Goal: Task Accomplishment & Management: Use online tool/utility

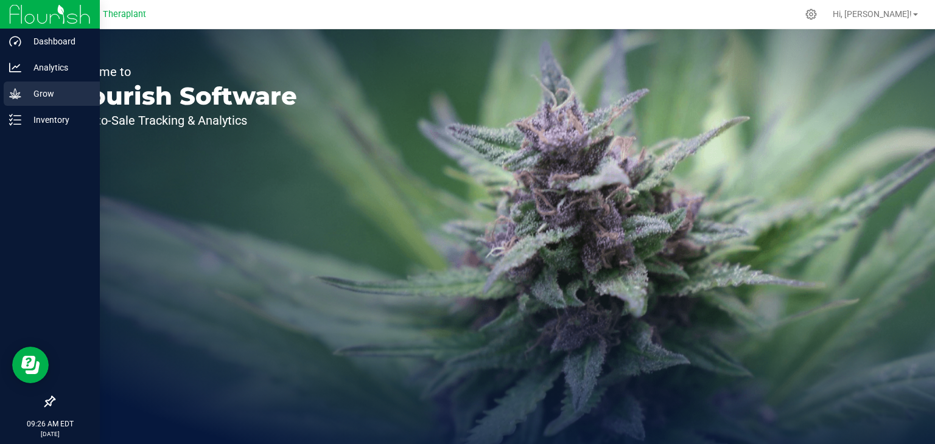
click at [26, 93] on p "Grow" at bounding box center [57, 93] width 73 height 15
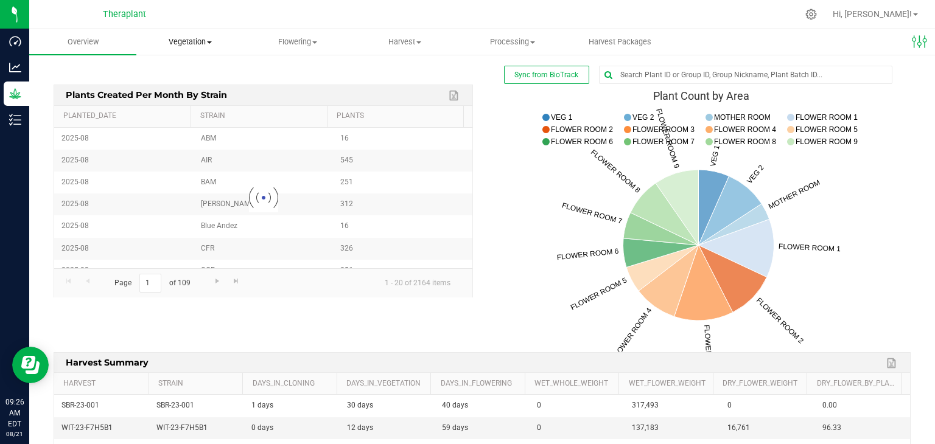
click at [183, 42] on span "Vegetation" at bounding box center [190, 42] width 106 height 11
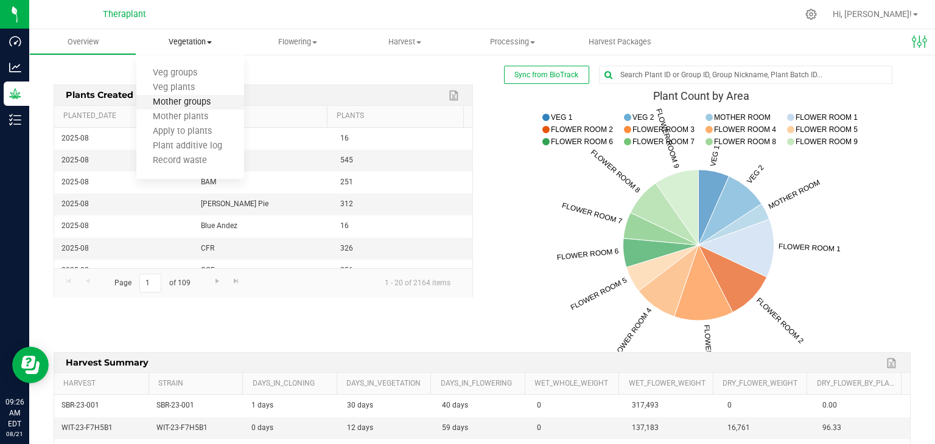
click at [205, 100] on span "Mother groups" at bounding box center [181, 102] width 91 height 10
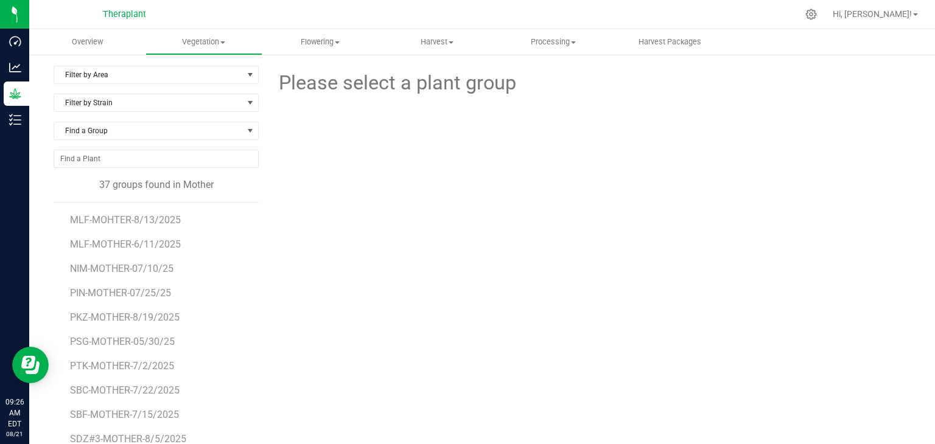
scroll to position [487, 0]
click at [145, 269] on span "NIM-MOTHER-07/10/25" at bounding box center [122, 268] width 105 height 12
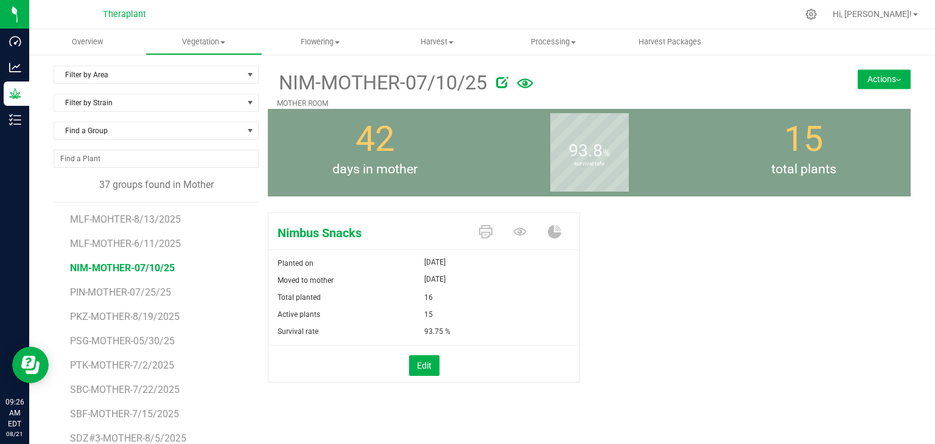
click at [894, 80] on button "Actions" at bounding box center [884, 78] width 53 height 19
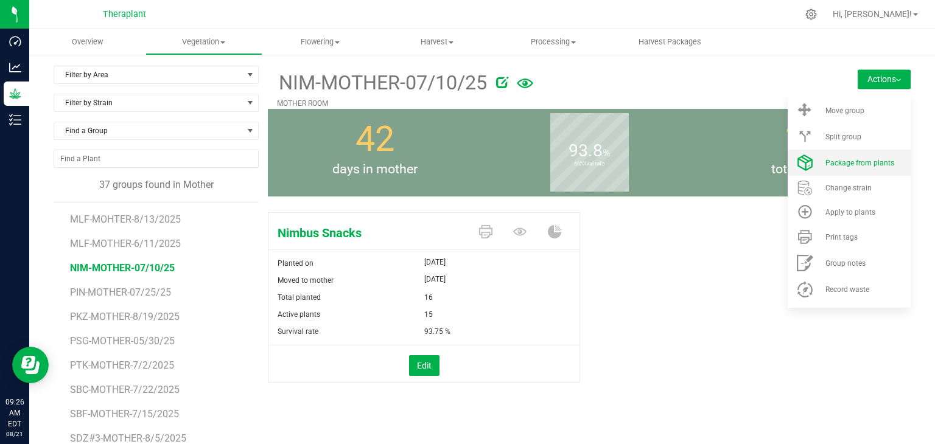
click at [857, 164] on span "Package from plants" at bounding box center [859, 163] width 69 height 9
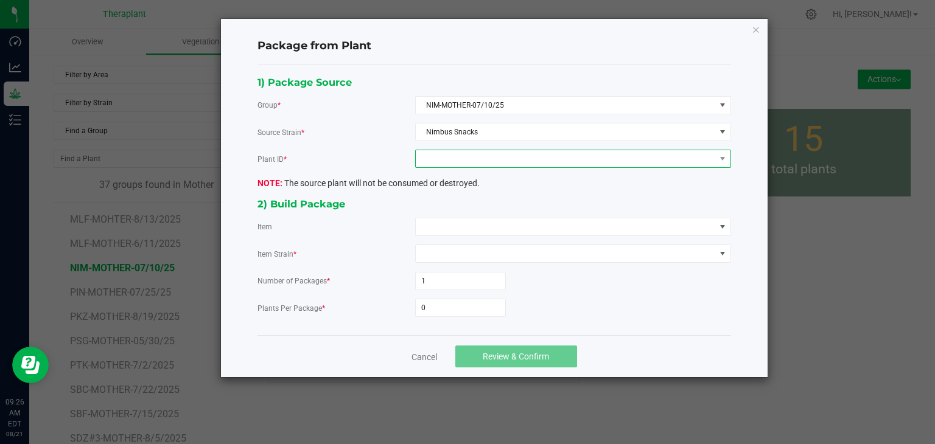
click at [449, 156] on span at bounding box center [565, 158] width 299 height 17
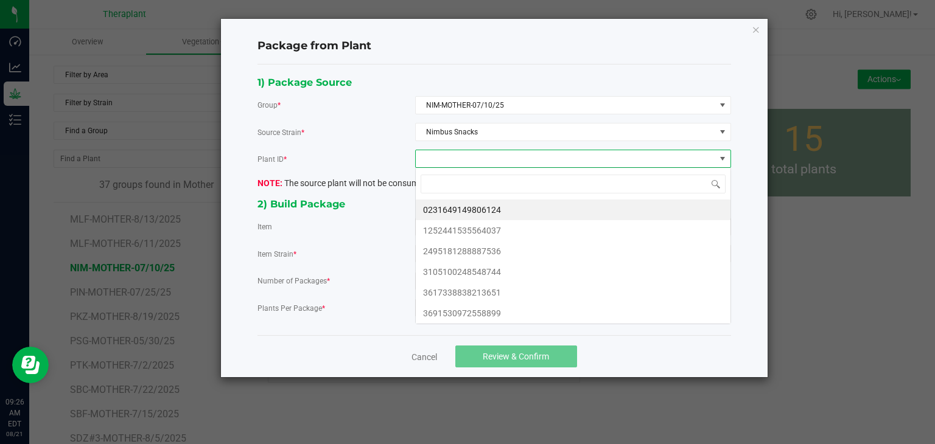
scroll to position [18, 315]
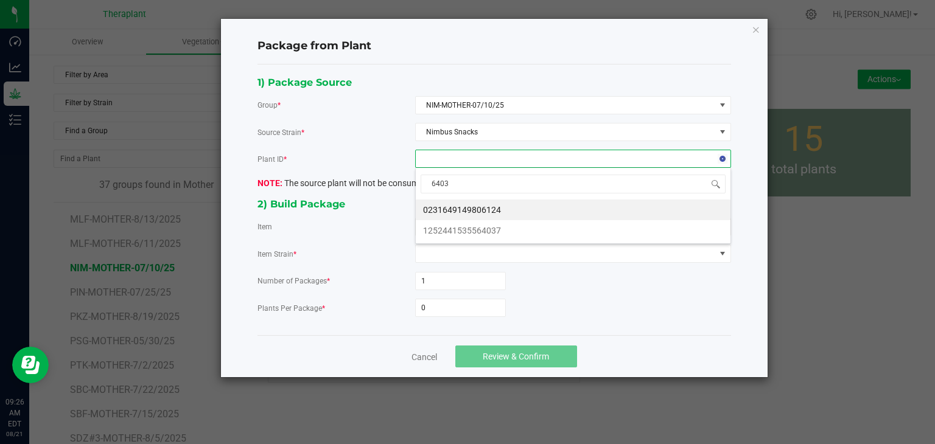
type input "64037"
click at [509, 209] on li "1252441535564037" at bounding box center [573, 210] width 315 height 21
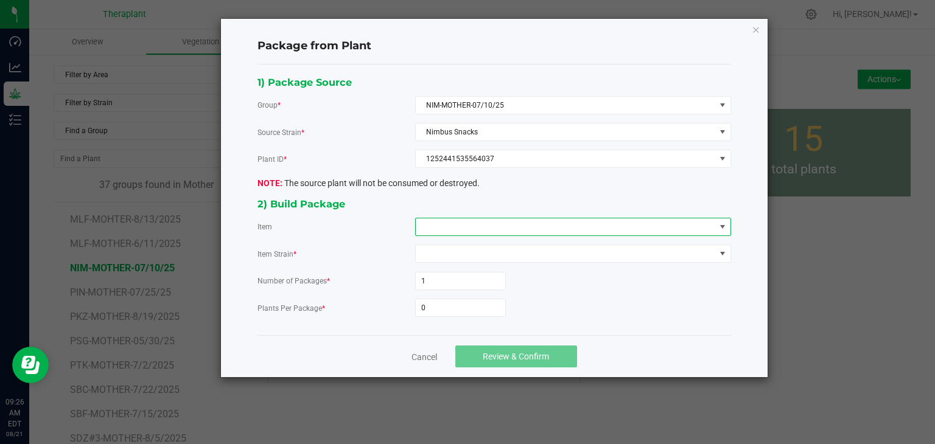
click at [495, 228] on span at bounding box center [565, 227] width 299 height 17
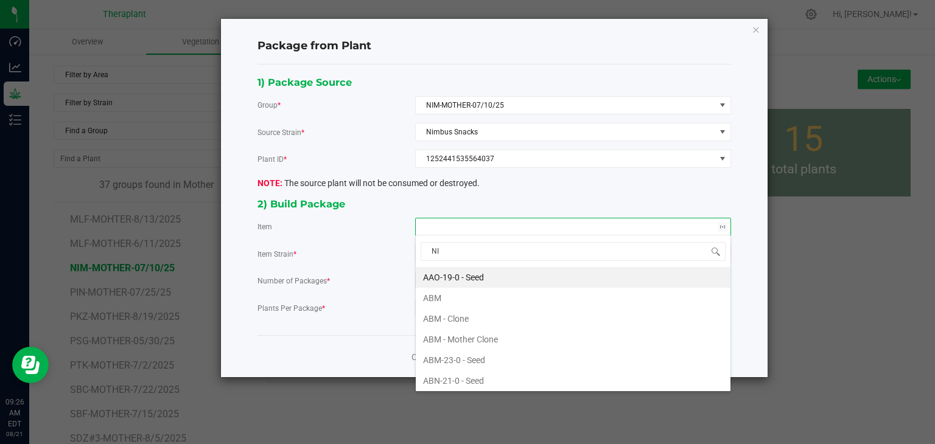
type input "NIM"
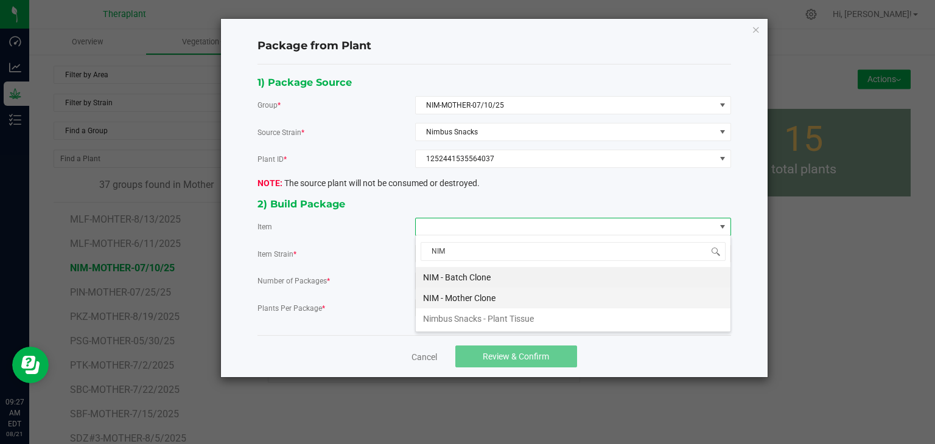
click at [444, 303] on Clone "NIM - Mother Clone" at bounding box center [573, 298] width 315 height 21
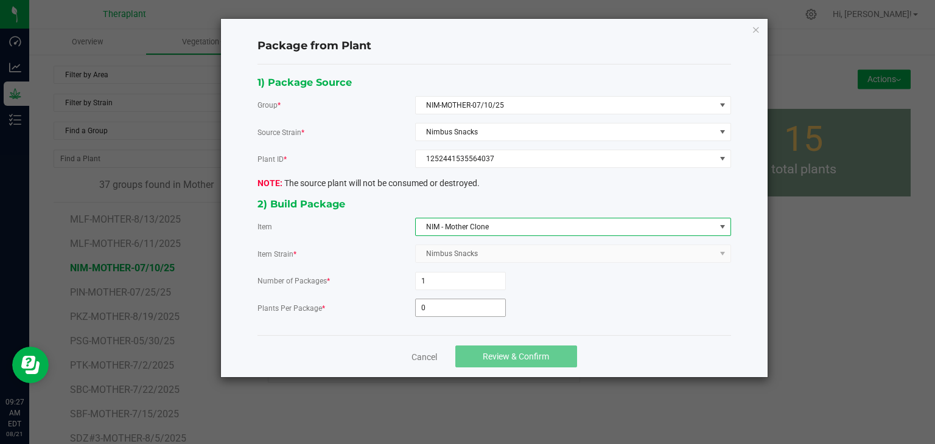
click at [452, 310] on input "0" at bounding box center [460, 307] width 89 height 17
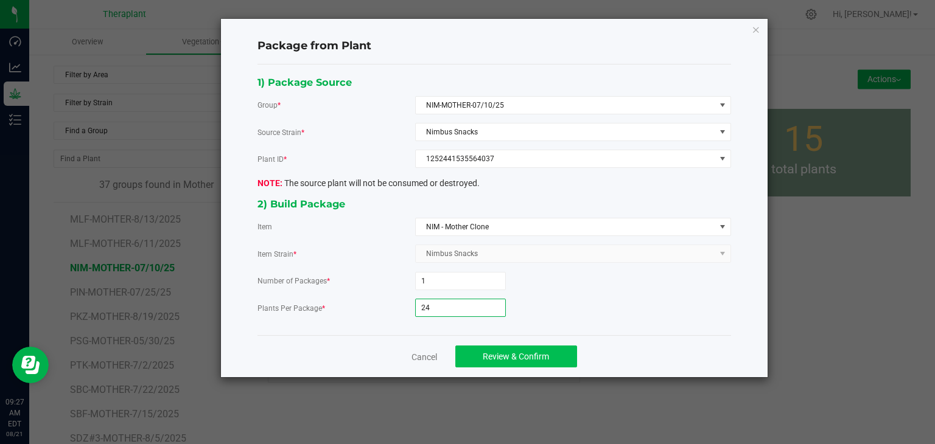
type input "24"
click at [506, 360] on button "Review & Confirm" at bounding box center [516, 357] width 122 height 22
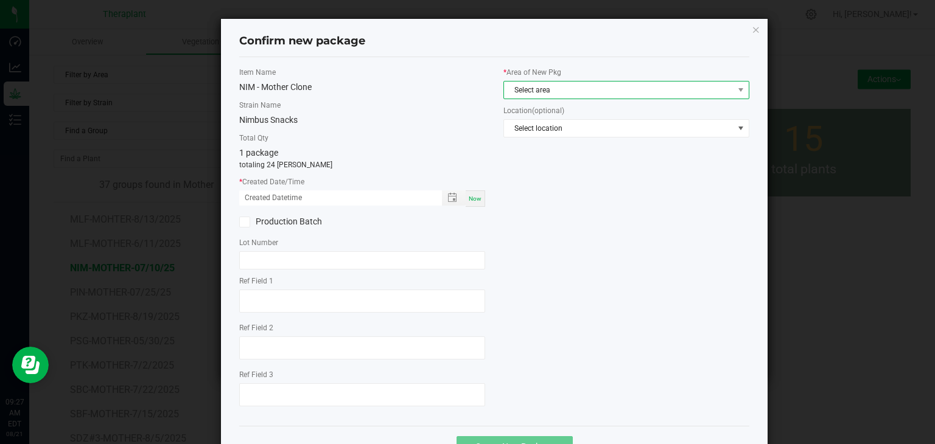
click at [539, 90] on span "Select area" at bounding box center [618, 90] width 229 height 17
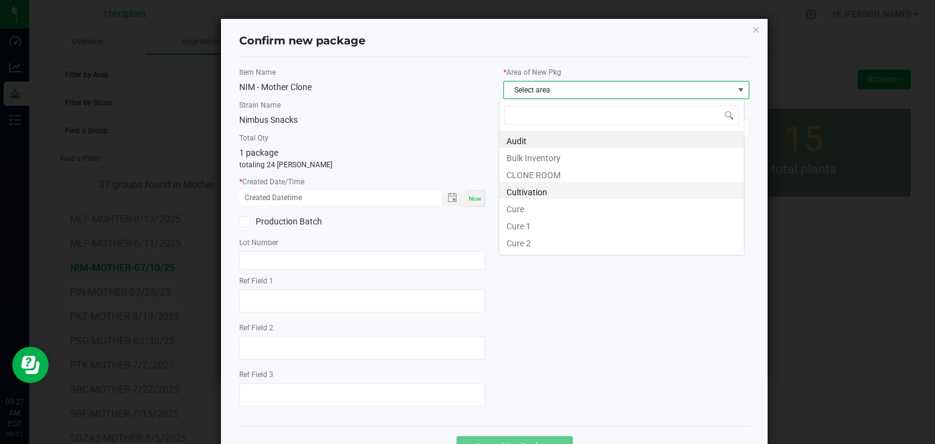
scroll to position [18, 246]
click at [546, 172] on li "CLONE ROOM" at bounding box center [621, 173] width 245 height 17
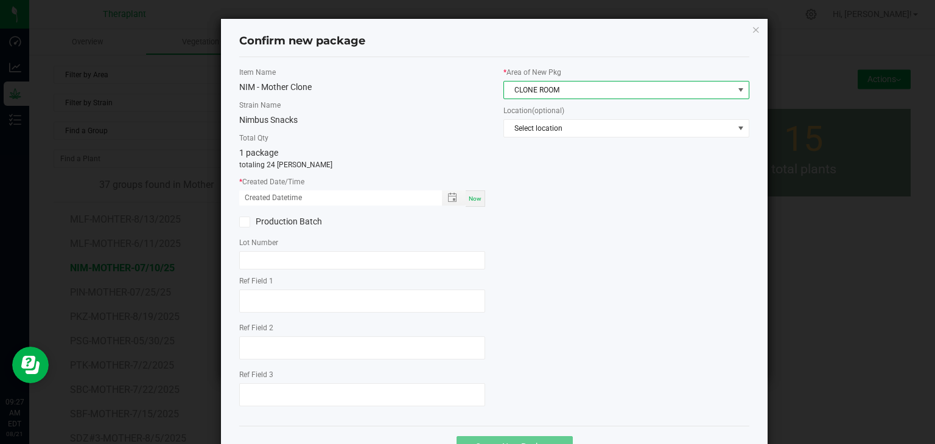
click at [469, 197] on span "Now" at bounding box center [475, 198] width 13 height 7
type input "[DATE] 09:27 AM"
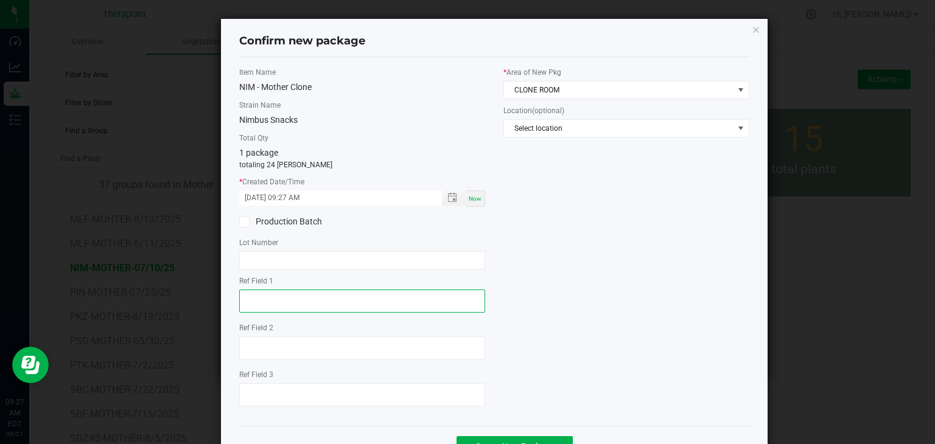
click at [275, 293] on textarea at bounding box center [362, 301] width 246 height 23
type textarea "64037"
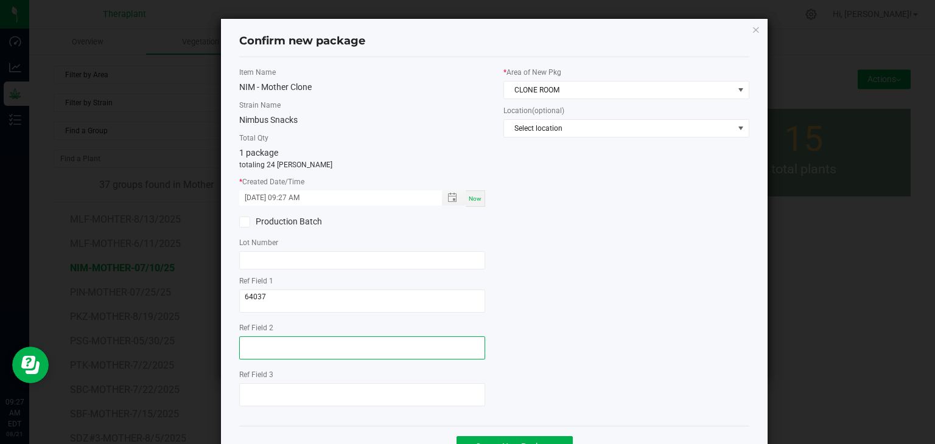
click at [302, 351] on textarea at bounding box center [362, 348] width 246 height 23
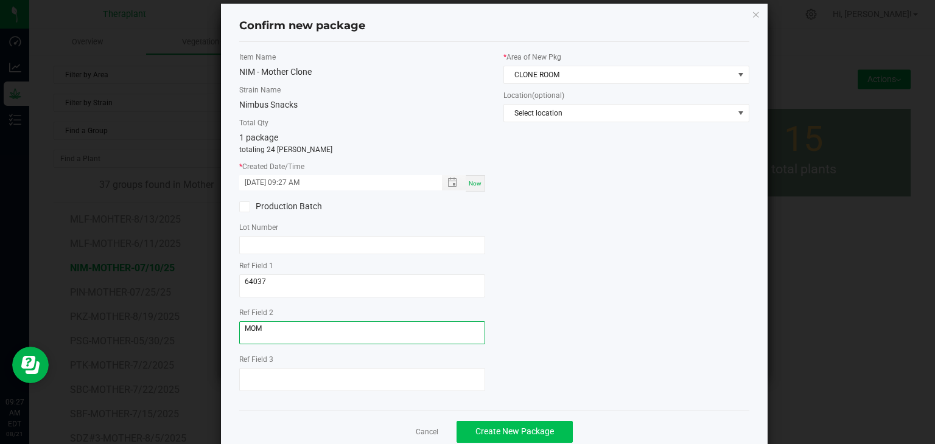
scroll to position [42, 0]
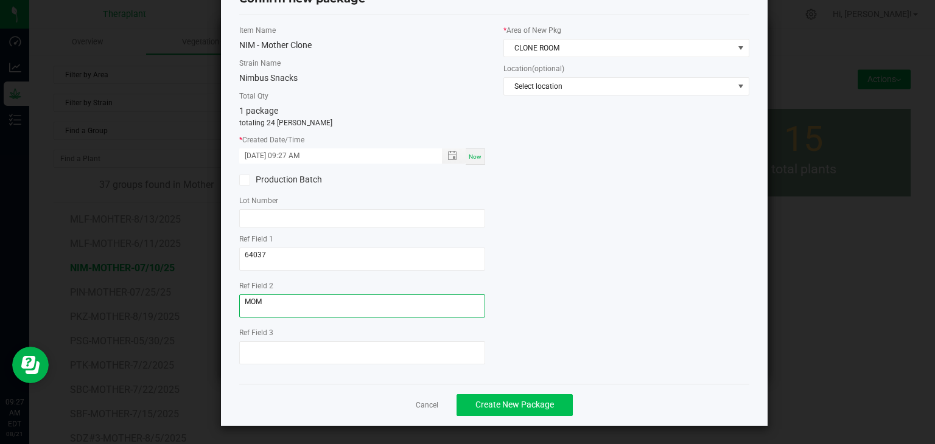
type textarea "MOM"
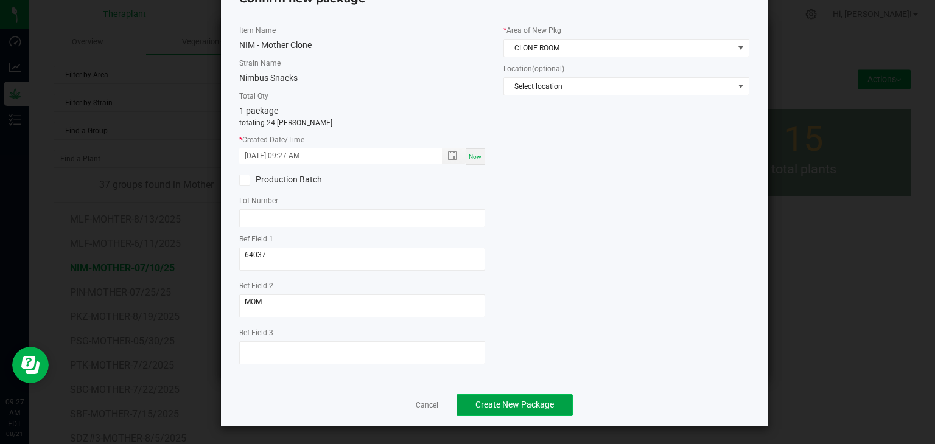
click at [511, 403] on span "Create New Package" at bounding box center [514, 405] width 79 height 10
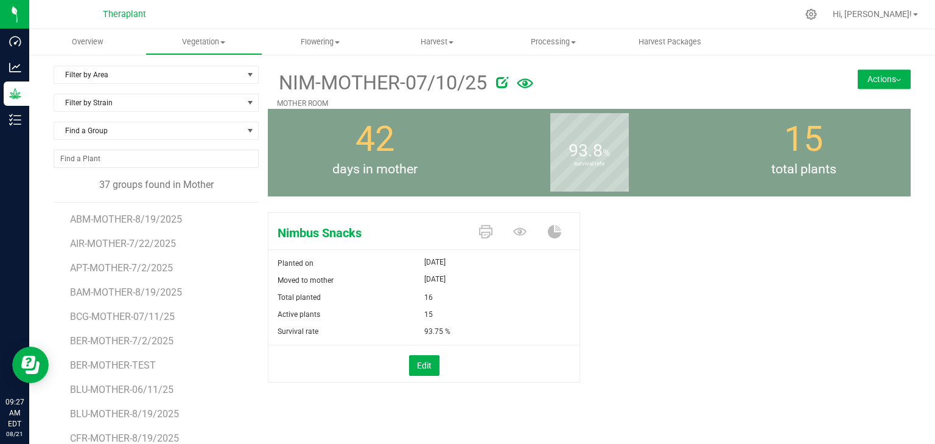
click at [881, 73] on button "Actions" at bounding box center [884, 78] width 53 height 19
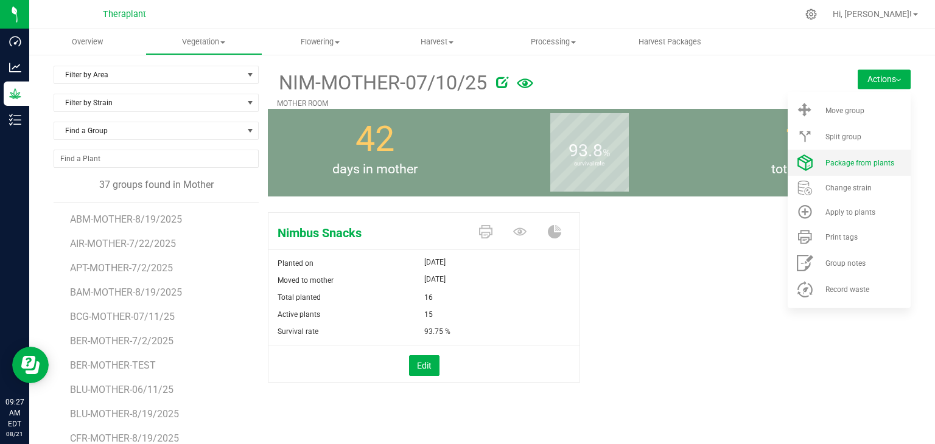
click at [816, 155] on li "Package from plants" at bounding box center [849, 163] width 123 height 26
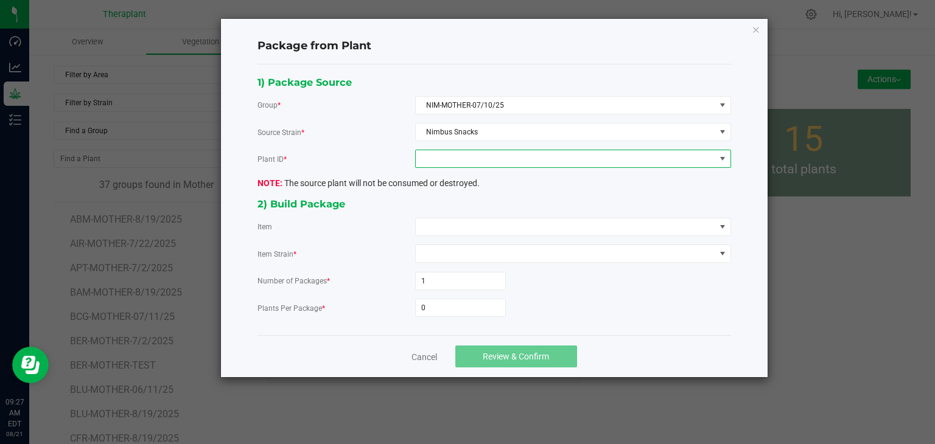
click at [485, 161] on span at bounding box center [565, 158] width 299 height 17
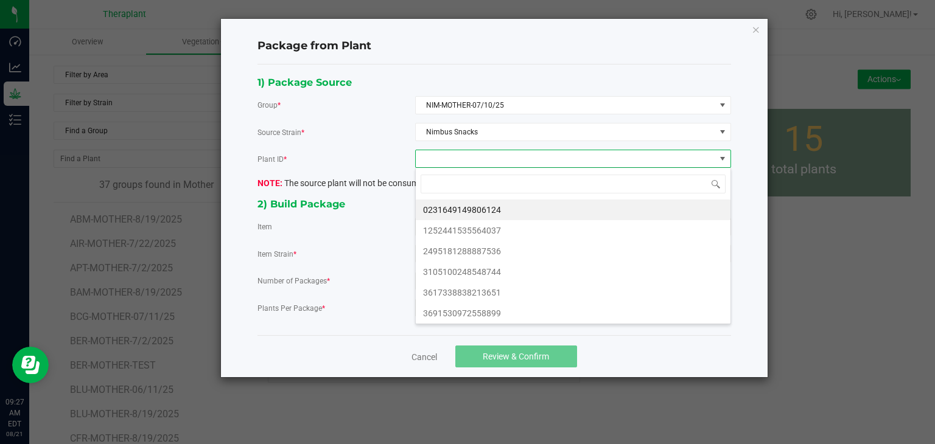
scroll to position [18, 315]
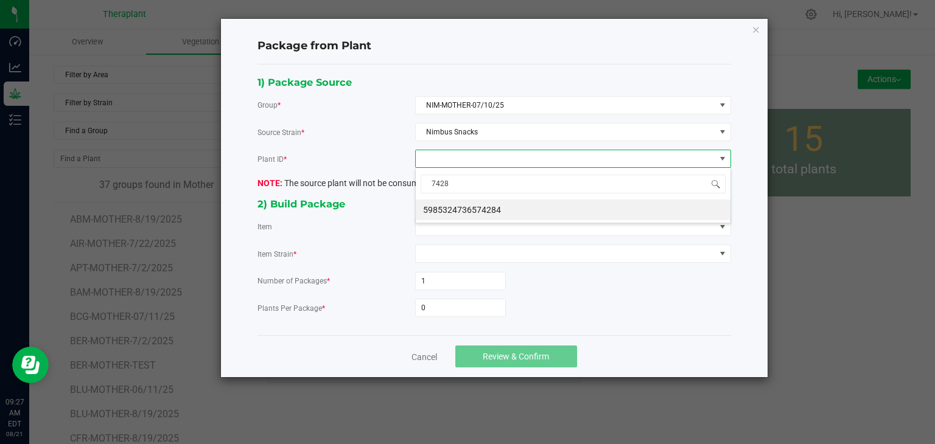
type input "74284"
click at [470, 208] on li "5985324736574284" at bounding box center [573, 210] width 315 height 21
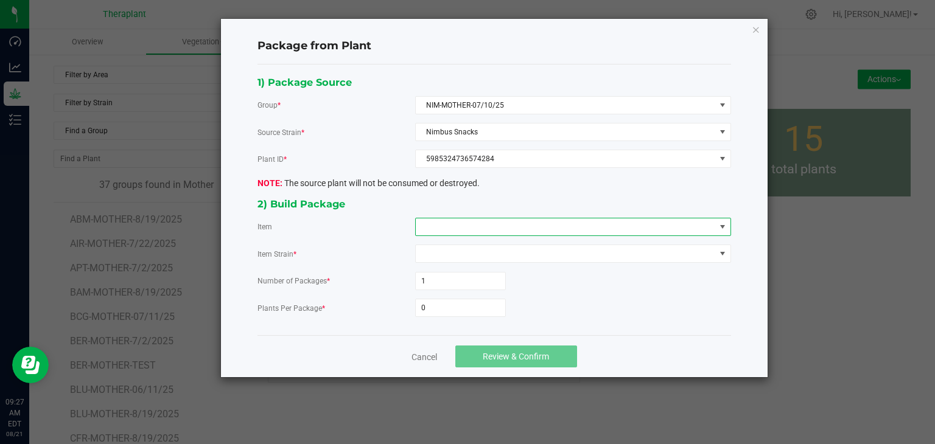
click at [463, 223] on span at bounding box center [565, 227] width 299 height 17
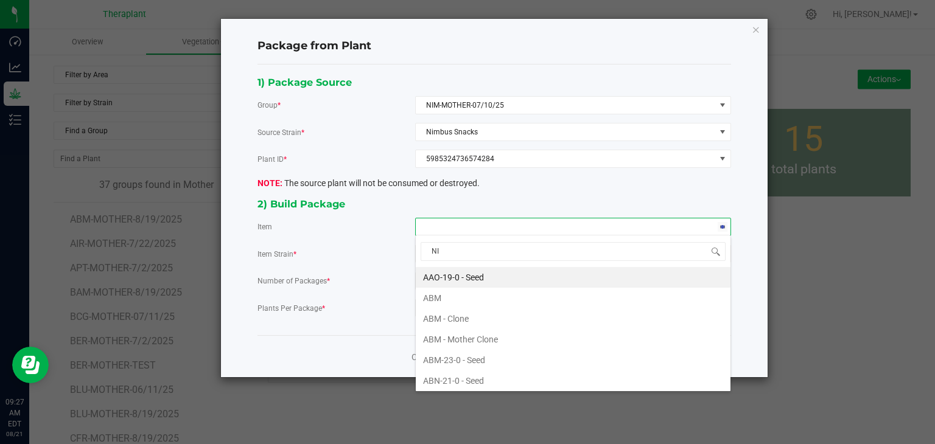
type input "NIM"
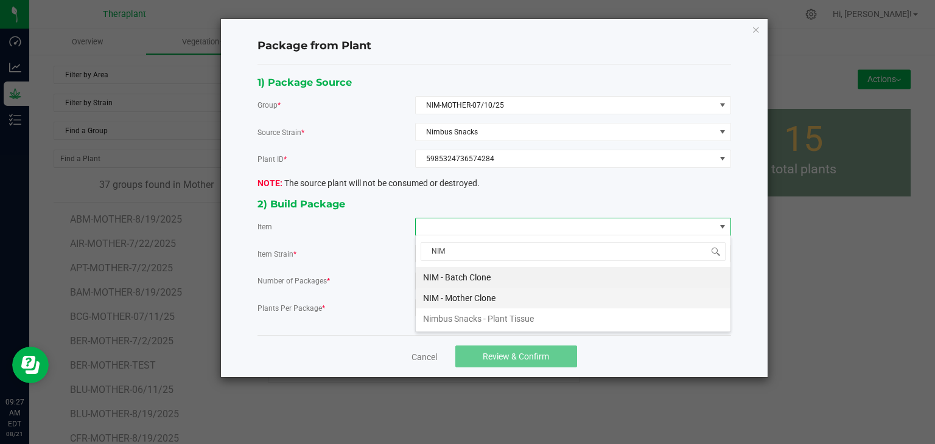
click at [452, 301] on Clone "NIM - Mother Clone" at bounding box center [573, 298] width 315 height 21
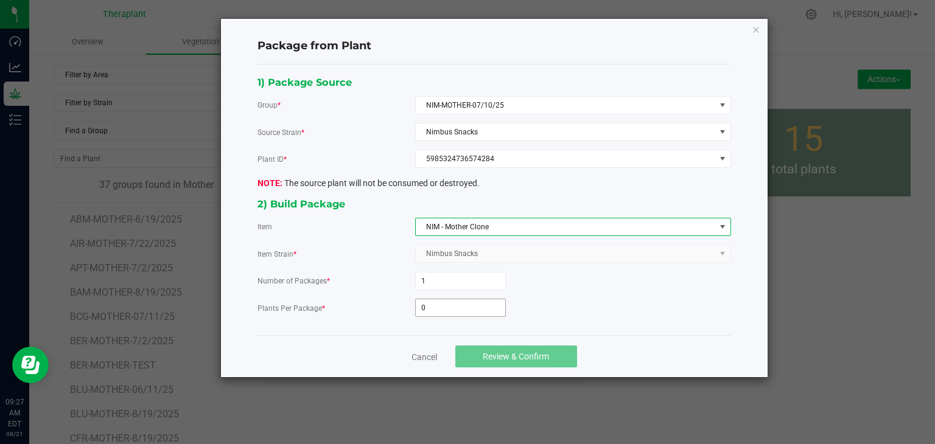
click at [437, 301] on input "0" at bounding box center [460, 307] width 89 height 17
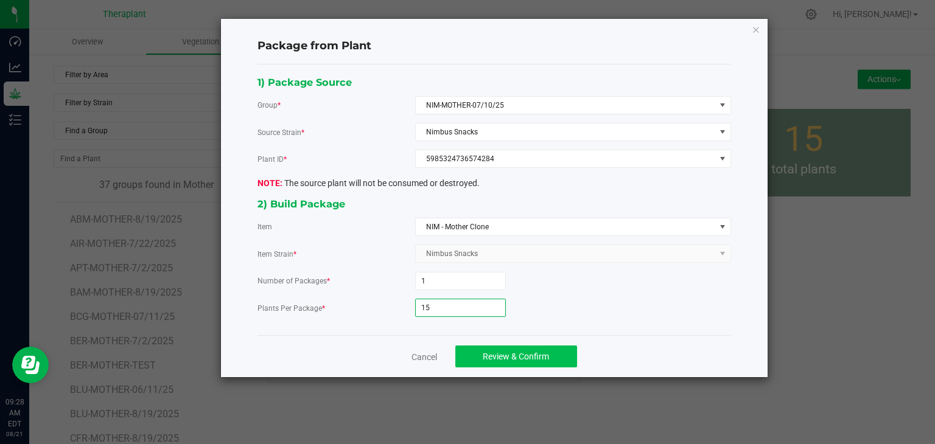
type input "15"
click at [506, 352] on span "Review & Confirm" at bounding box center [516, 357] width 66 height 10
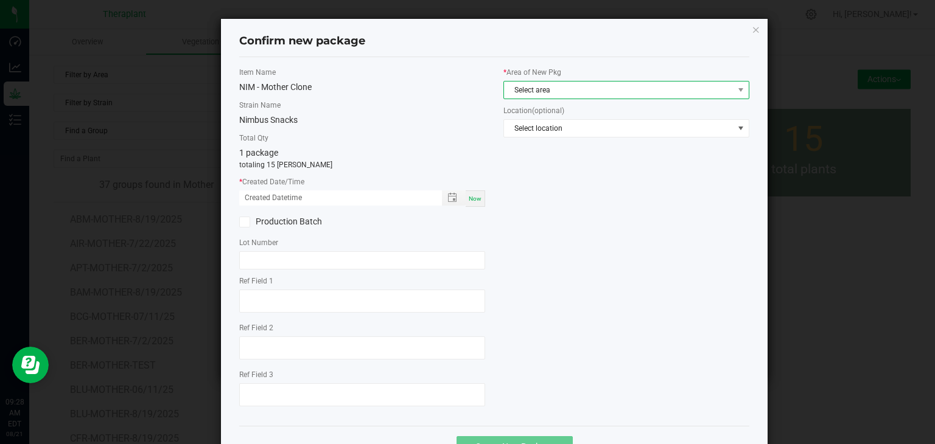
click at [538, 91] on span "Select area" at bounding box center [618, 90] width 229 height 17
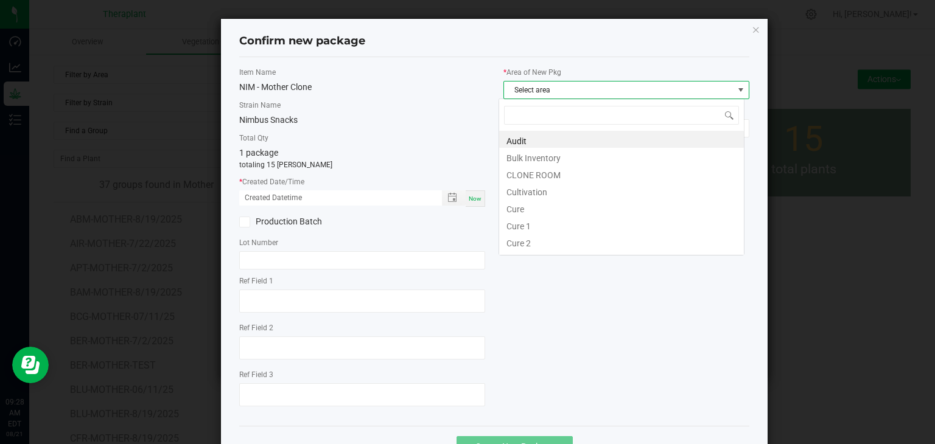
scroll to position [18, 246]
click at [534, 175] on li "CLONE ROOM" at bounding box center [621, 173] width 245 height 17
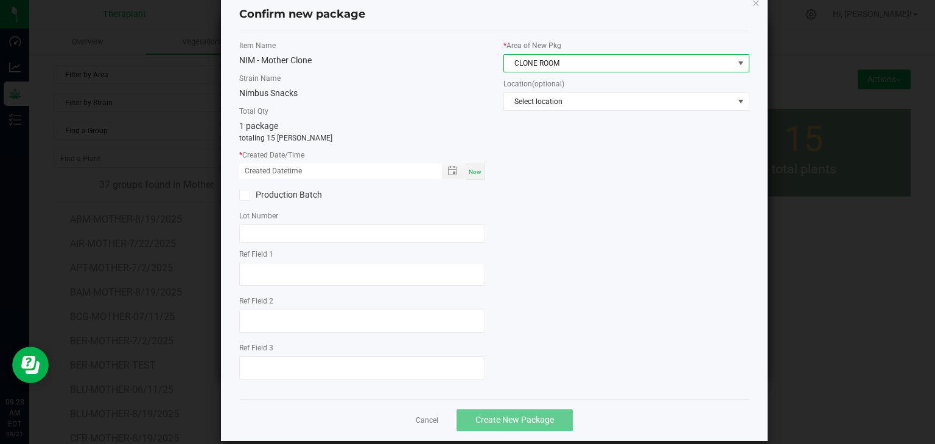
scroll to position [42, 0]
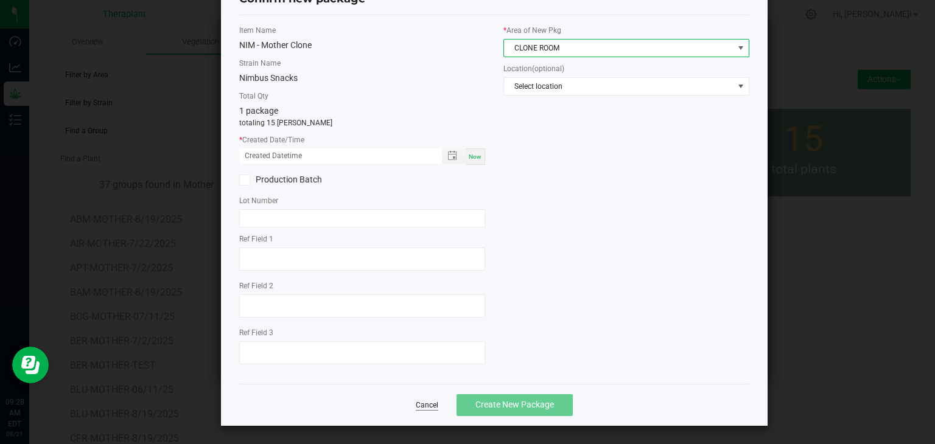
click at [431, 406] on link "Cancel" at bounding box center [427, 406] width 23 height 10
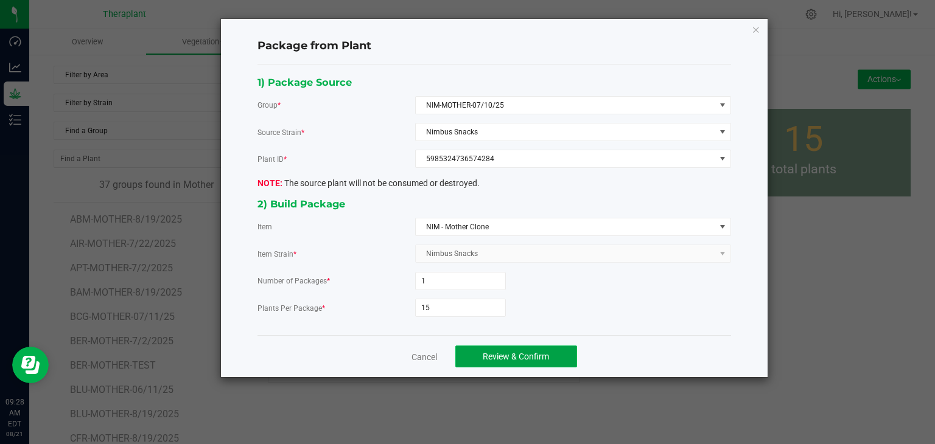
click at [497, 352] on span "Review & Confirm" at bounding box center [516, 357] width 66 height 10
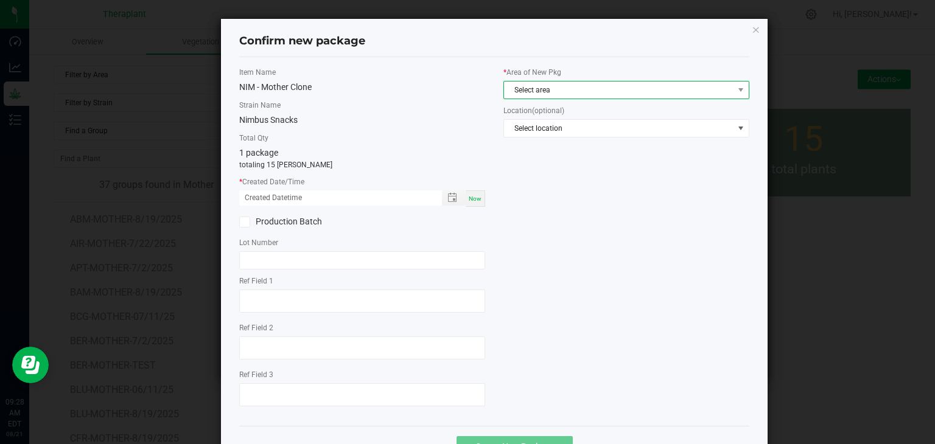
click at [545, 91] on span "Select area" at bounding box center [618, 90] width 229 height 17
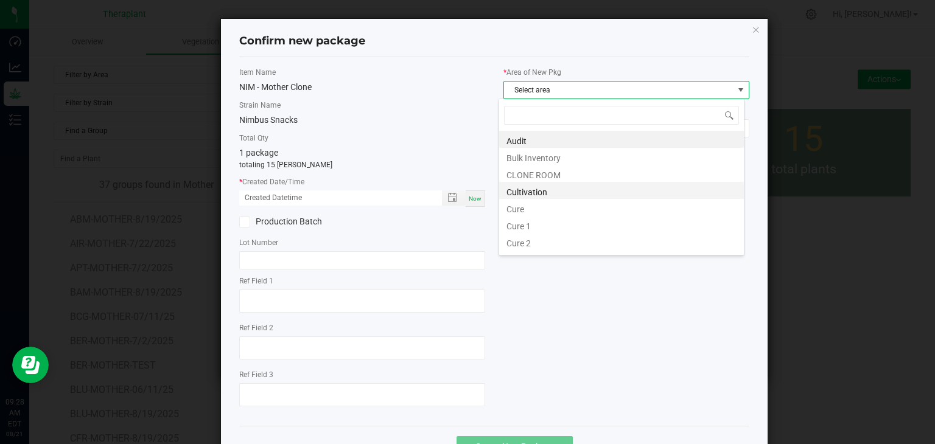
scroll to position [18, 246]
click at [532, 176] on li "CLONE ROOM" at bounding box center [621, 173] width 245 height 17
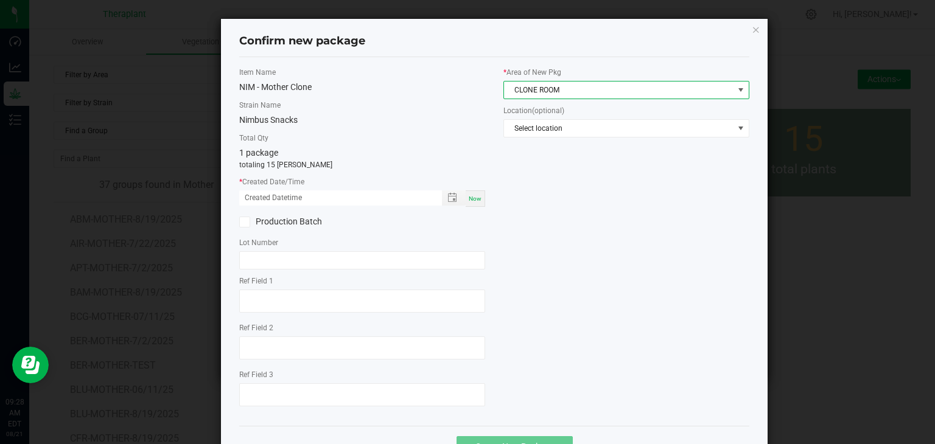
click at [471, 200] on span "Now" at bounding box center [475, 198] width 13 height 7
type input "[DATE] 09:28 AM"
click at [324, 317] on div "Ref Field 1 Ref Field 2 Ref Field 3" at bounding box center [362, 343] width 246 height 135
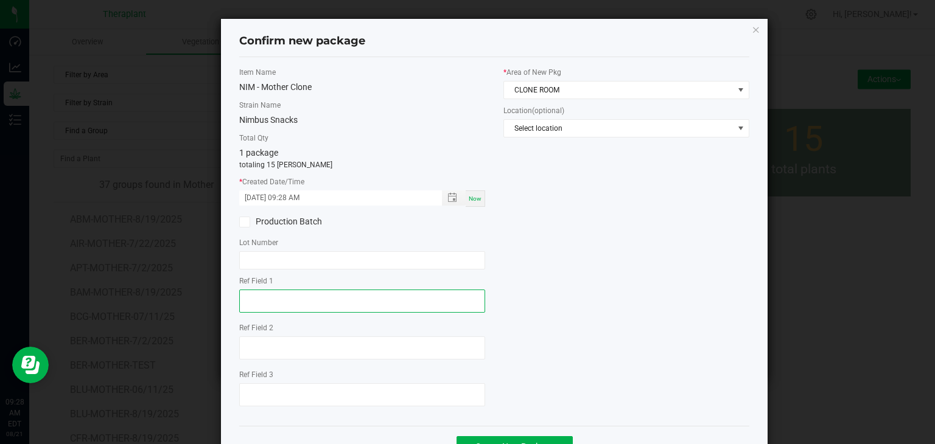
click at [312, 306] on textarea at bounding box center [362, 301] width 246 height 23
type textarea "74284"
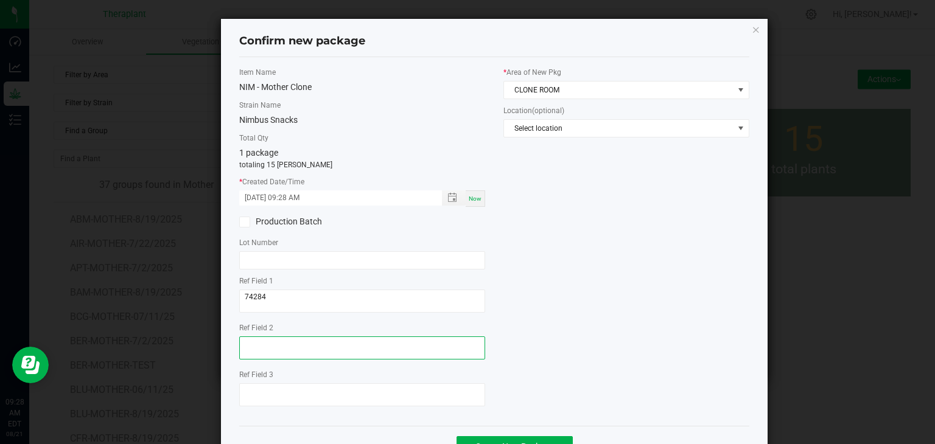
click at [269, 338] on textarea at bounding box center [362, 348] width 246 height 23
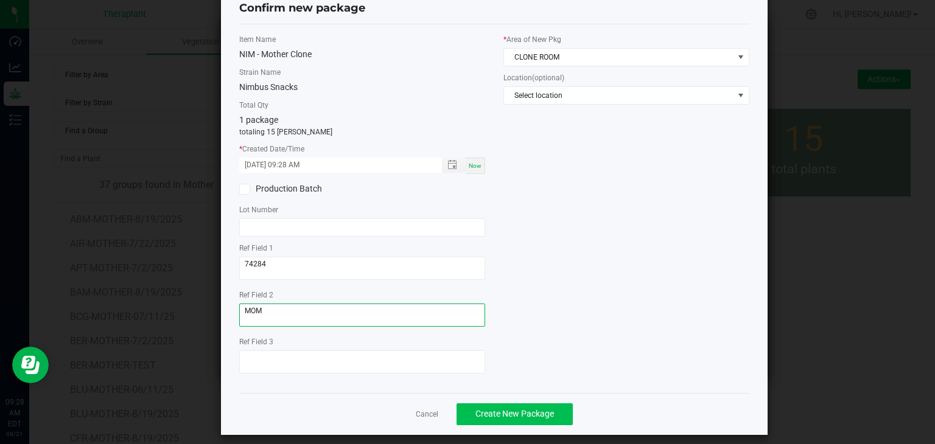
scroll to position [42, 0]
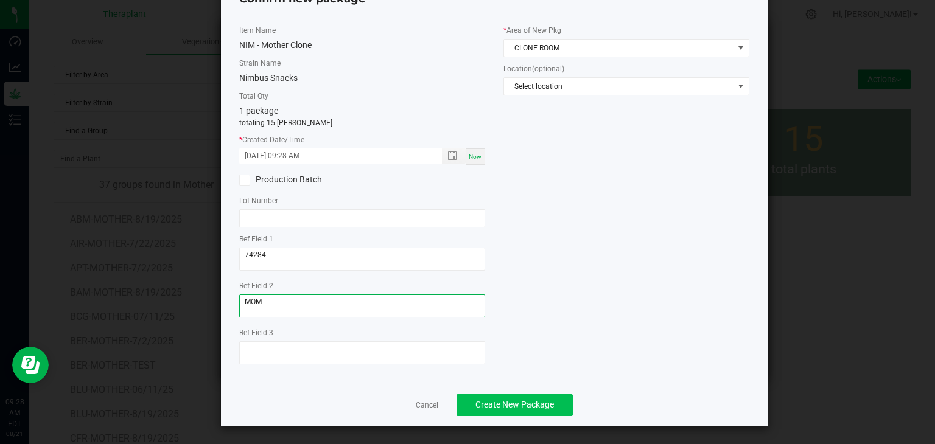
type textarea "MOM"
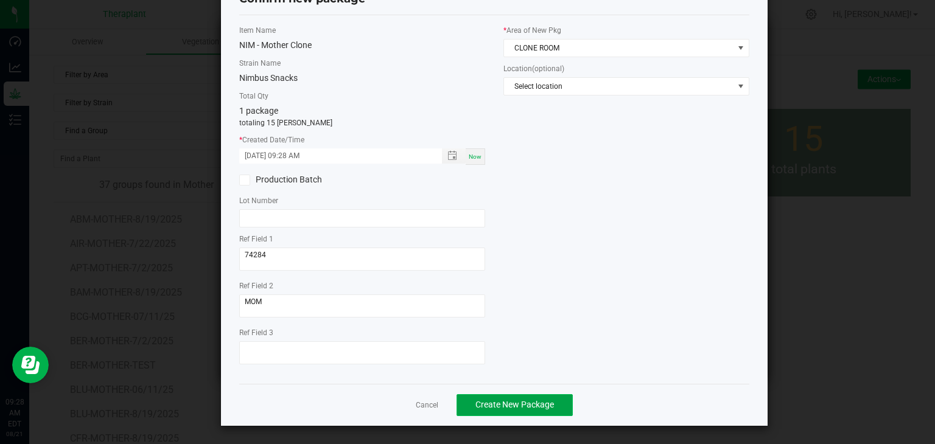
click at [506, 401] on span "Create New Package" at bounding box center [514, 405] width 79 height 10
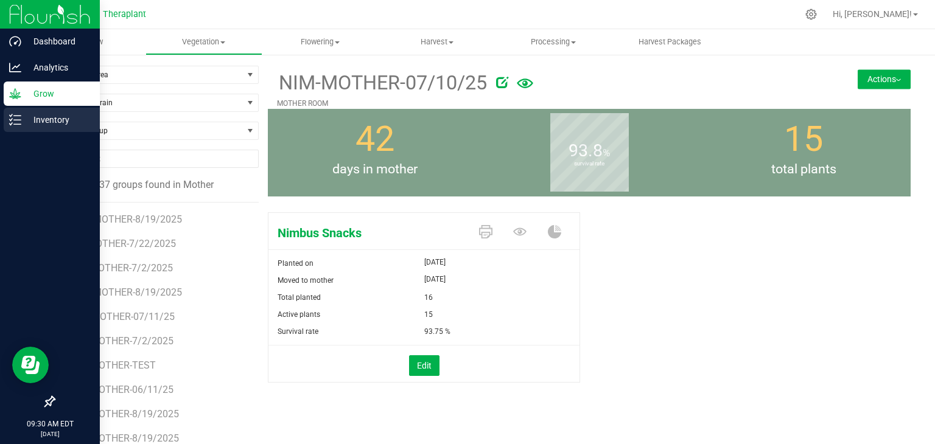
click at [33, 114] on p "Inventory" at bounding box center [57, 120] width 73 height 15
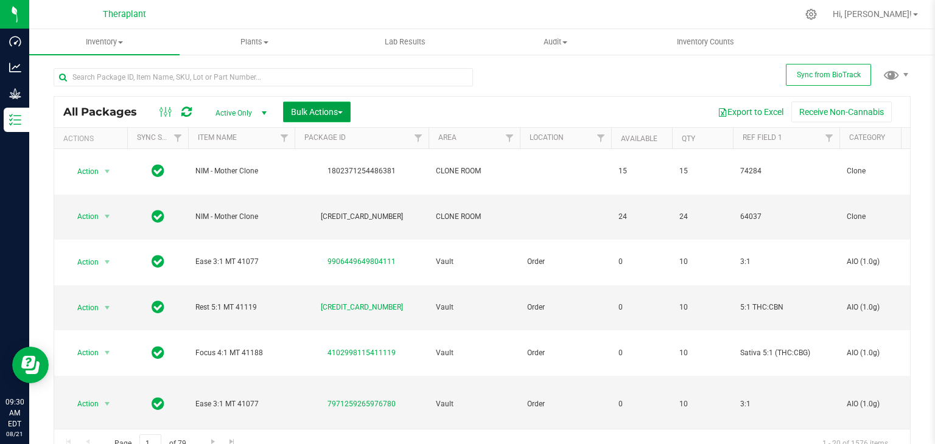
click at [324, 114] on span "Bulk Actions" at bounding box center [317, 112] width 52 height 10
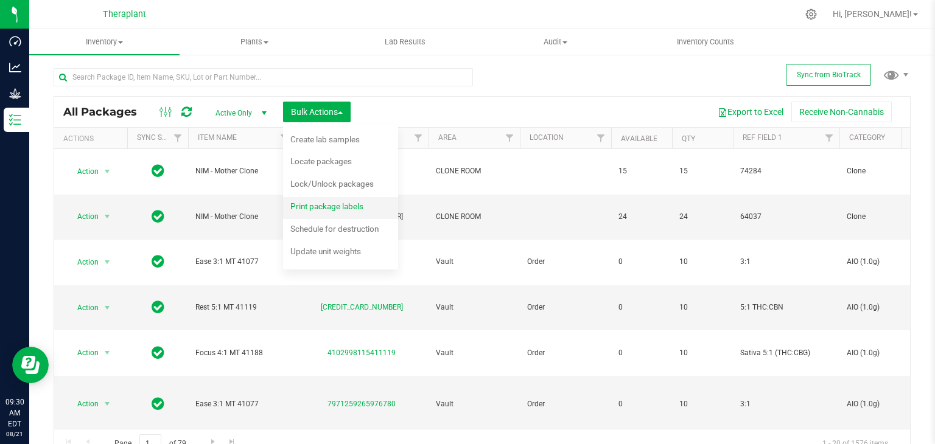
click at [314, 209] on span "Print package labels" at bounding box center [326, 206] width 73 height 10
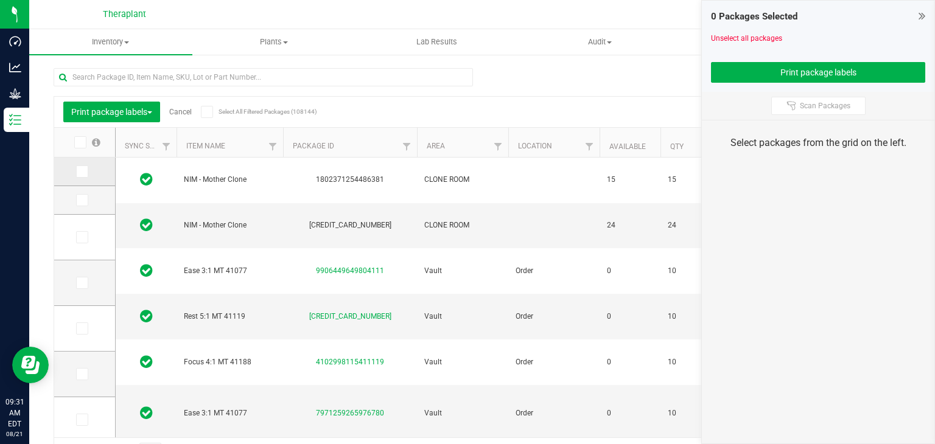
click at [80, 172] on icon at bounding box center [81, 172] width 8 height 0
click at [0, 0] on input "checkbox" at bounding box center [0, 0] width 0 height 0
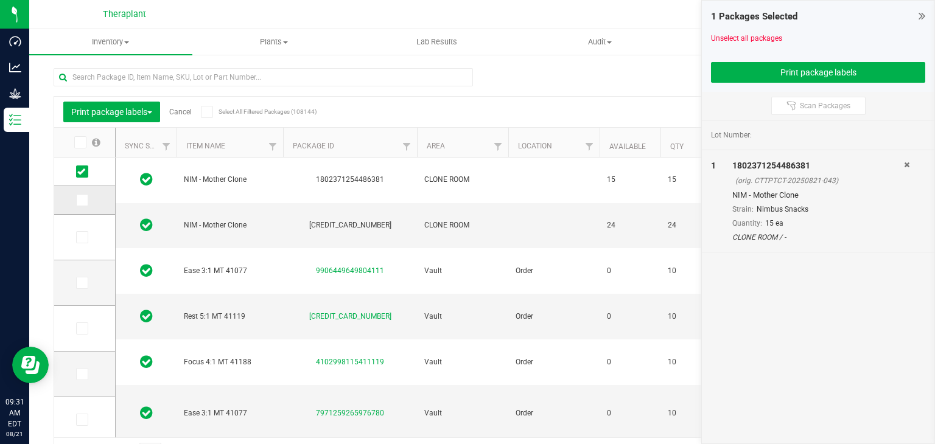
click at [80, 200] on icon at bounding box center [81, 200] width 8 height 0
click at [0, 0] on input "checkbox" at bounding box center [0, 0] width 0 height 0
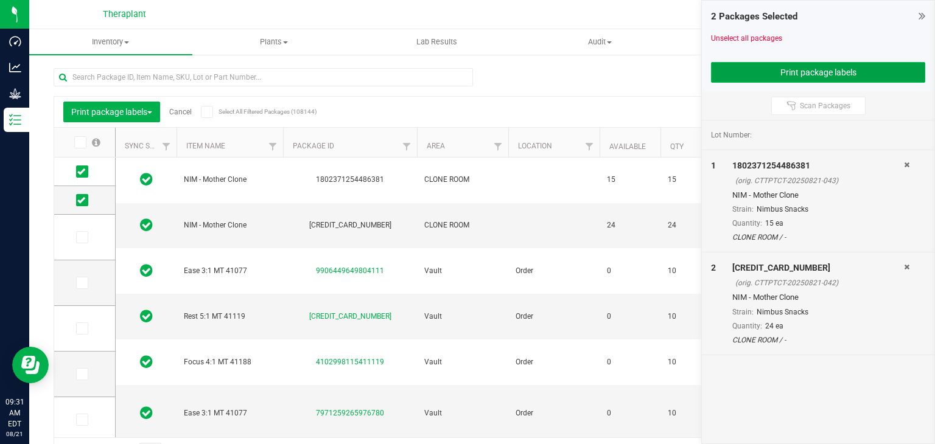
click at [721, 70] on button "Print package labels" at bounding box center [818, 72] width 214 height 21
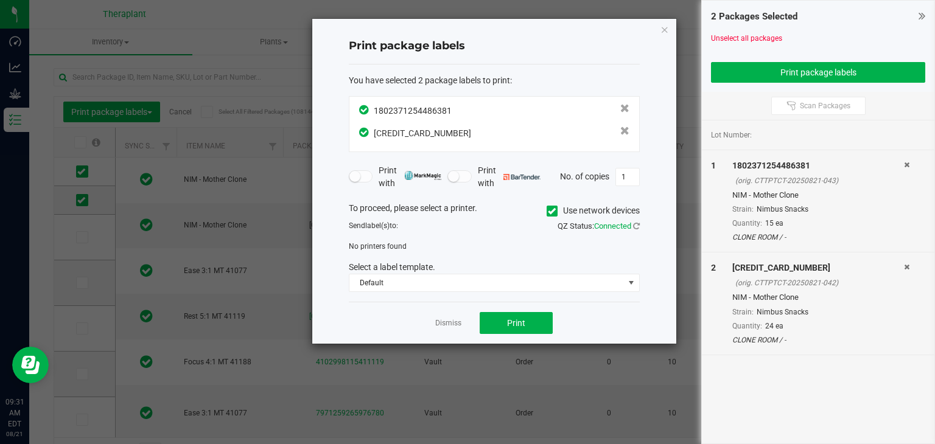
click at [556, 210] on label "Use network devices" at bounding box center [593, 211] width 93 height 13
click at [0, 0] on input "Use network devices" at bounding box center [0, 0] width 0 height 0
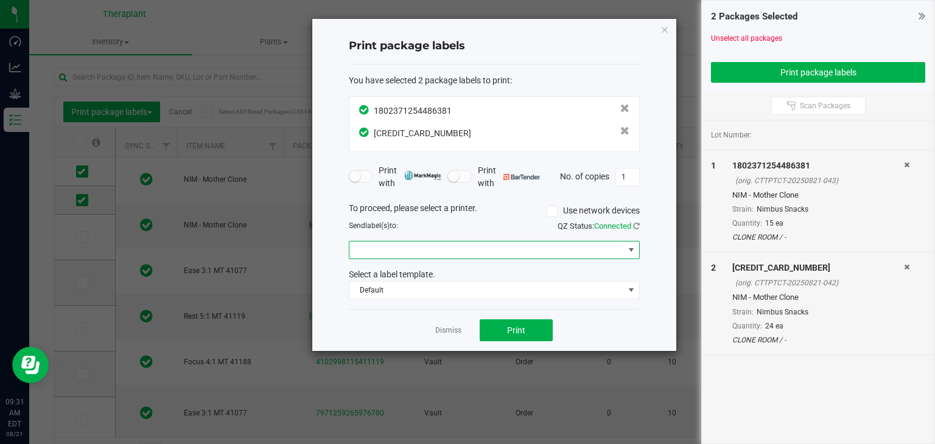
click at [482, 251] on span at bounding box center [486, 250] width 275 height 17
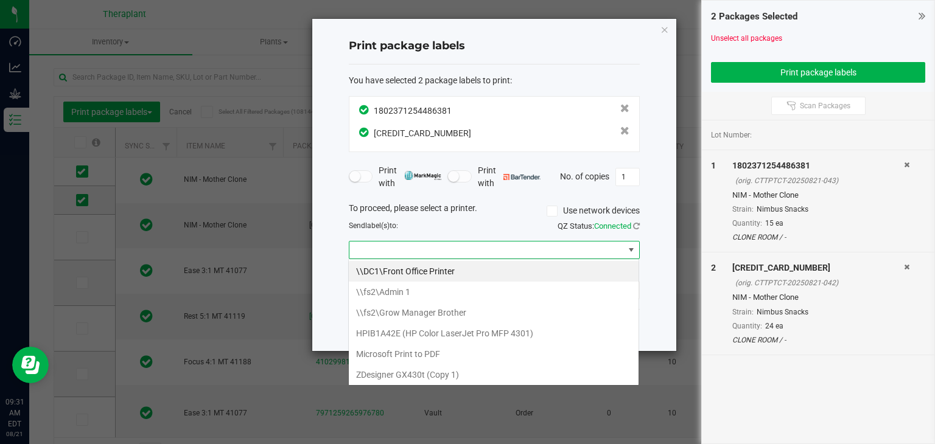
scroll to position [18, 291]
click at [424, 372] on 1\) "ZDesigner GX430t (Copy 1)" at bounding box center [494, 375] width 290 height 21
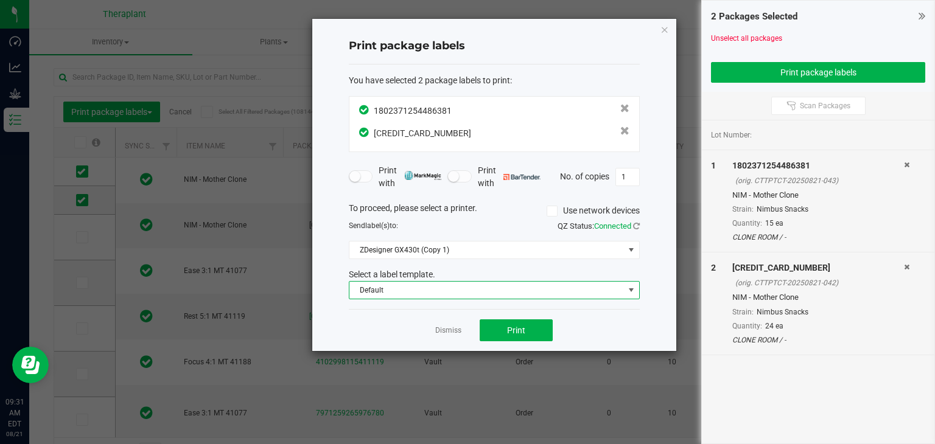
click at [392, 293] on span "Default" at bounding box center [486, 290] width 275 height 17
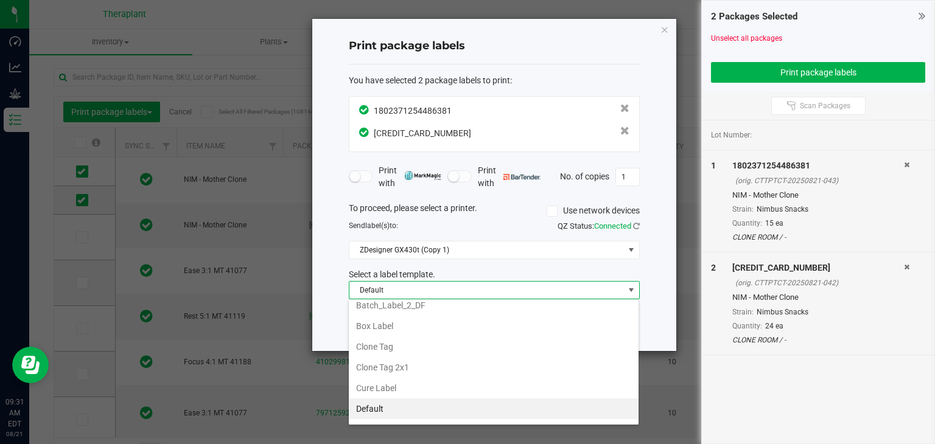
scroll to position [0, 0]
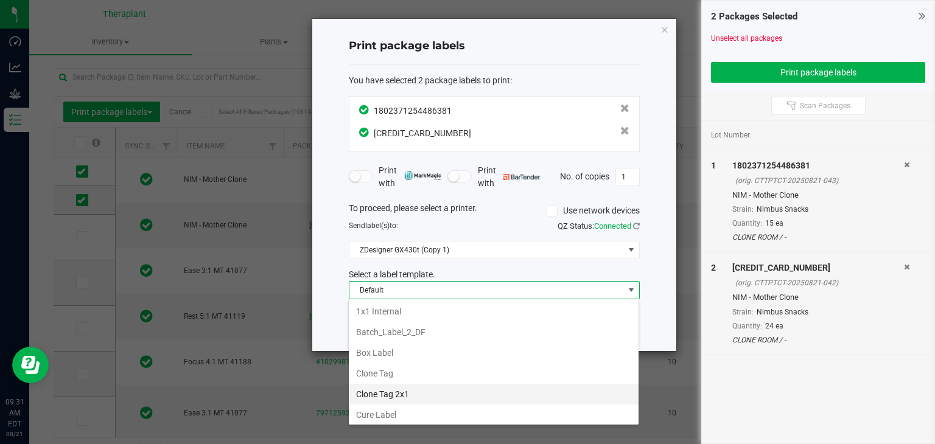
click at [417, 393] on li "Clone Tag 2x1" at bounding box center [494, 394] width 290 height 21
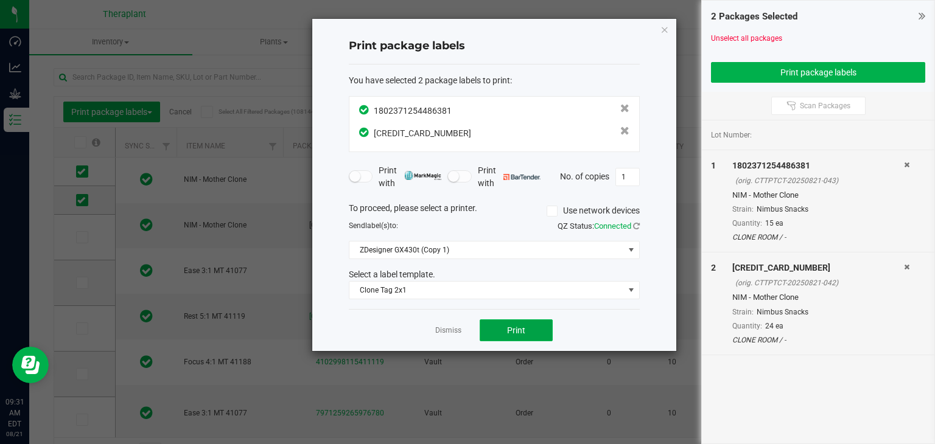
click at [510, 337] on button "Print" at bounding box center [516, 331] width 73 height 22
click at [451, 332] on link "Dismiss" at bounding box center [448, 331] width 26 height 10
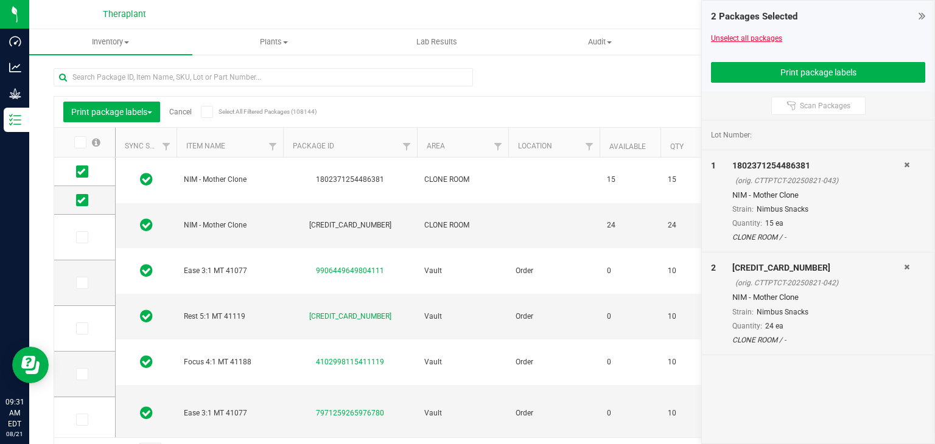
click at [730, 39] on link "Unselect all packages" at bounding box center [746, 38] width 71 height 9
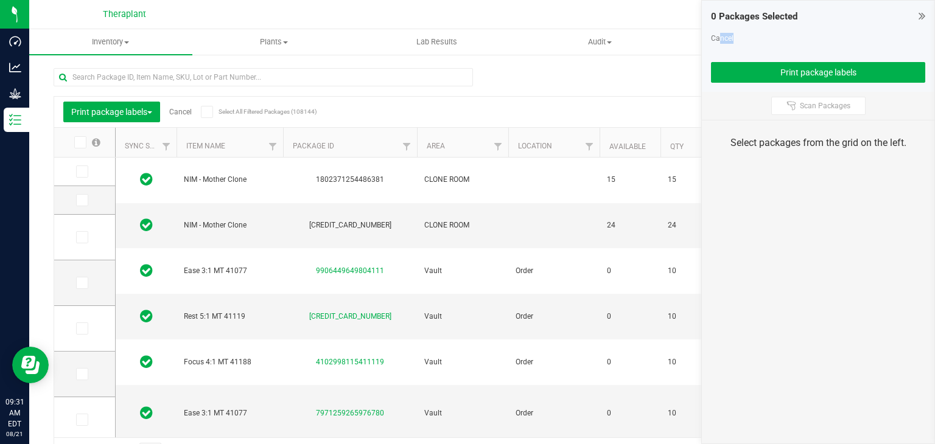
drag, startPoint x: 730, startPoint y: 39, endPoint x: 713, endPoint y: 43, distance: 17.4
click at [713, 43] on div "Cancel" at bounding box center [818, 38] width 214 height 11
click at [721, 38] on link "Cancel" at bounding box center [722, 38] width 23 height 9
